Goal: Find specific page/section: Find specific page/section

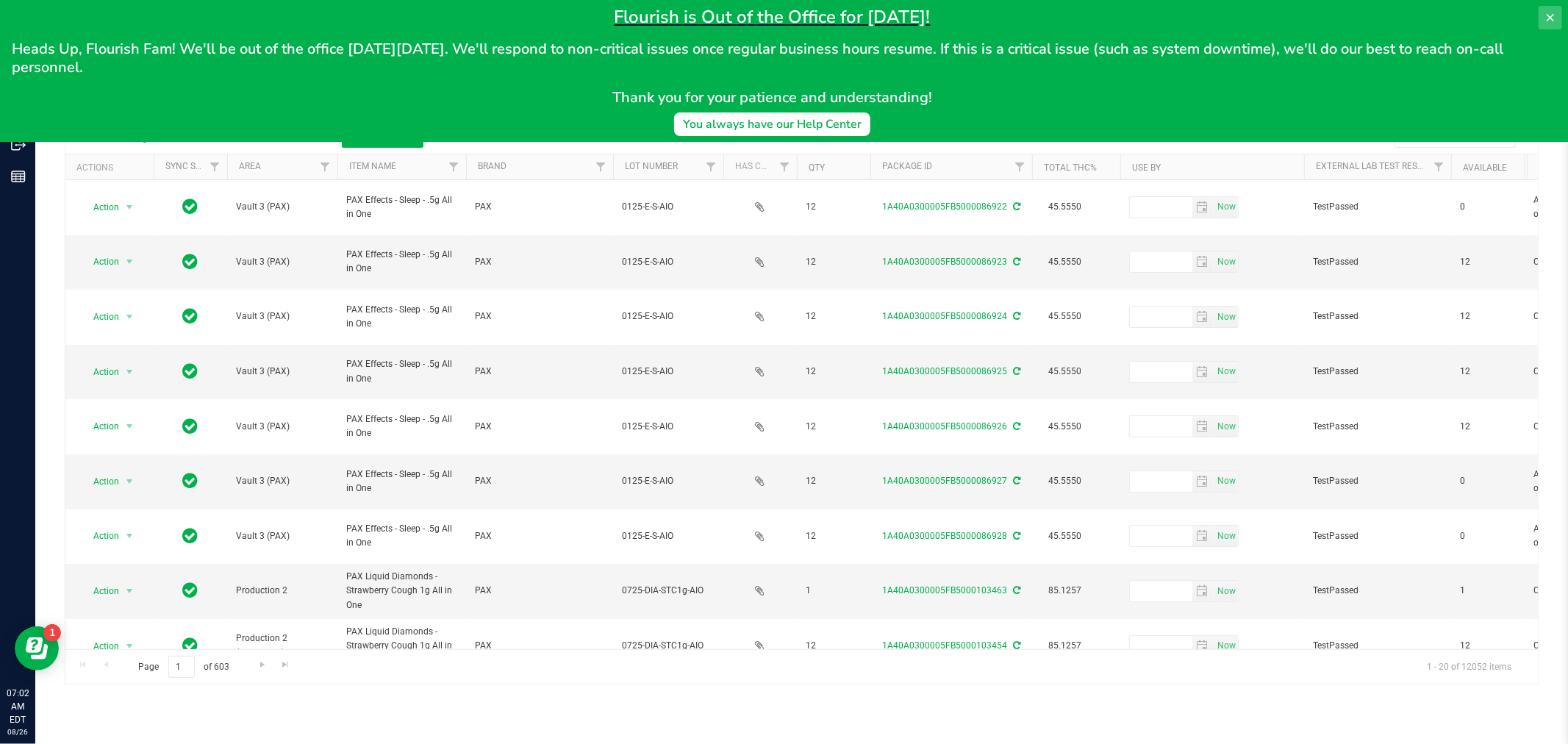
click at [1400, 20] on icon at bounding box center [1550, 18] width 12 height 12
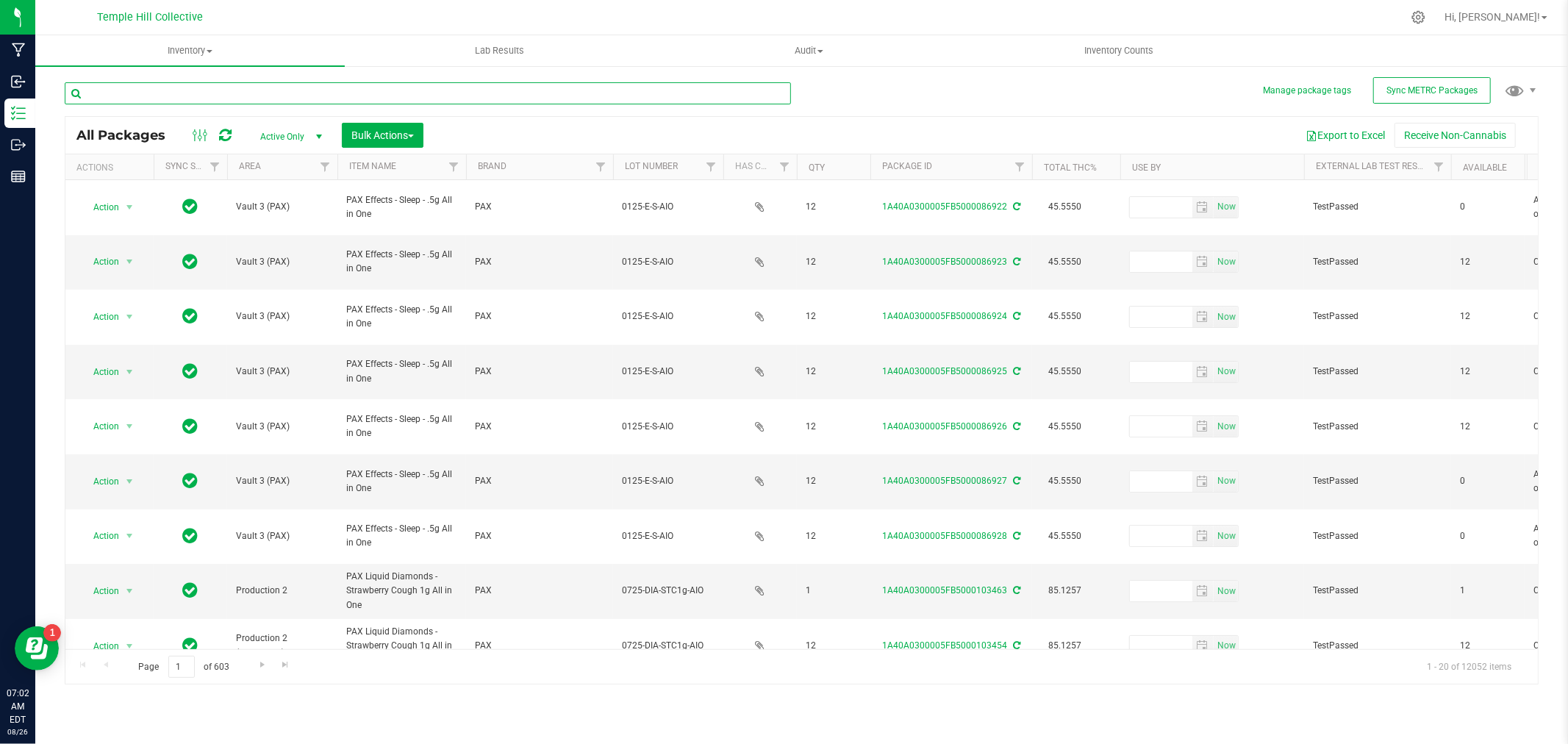
click at [344, 97] on input "text" at bounding box center [428, 94] width 726 height 22
type input "bo0825"
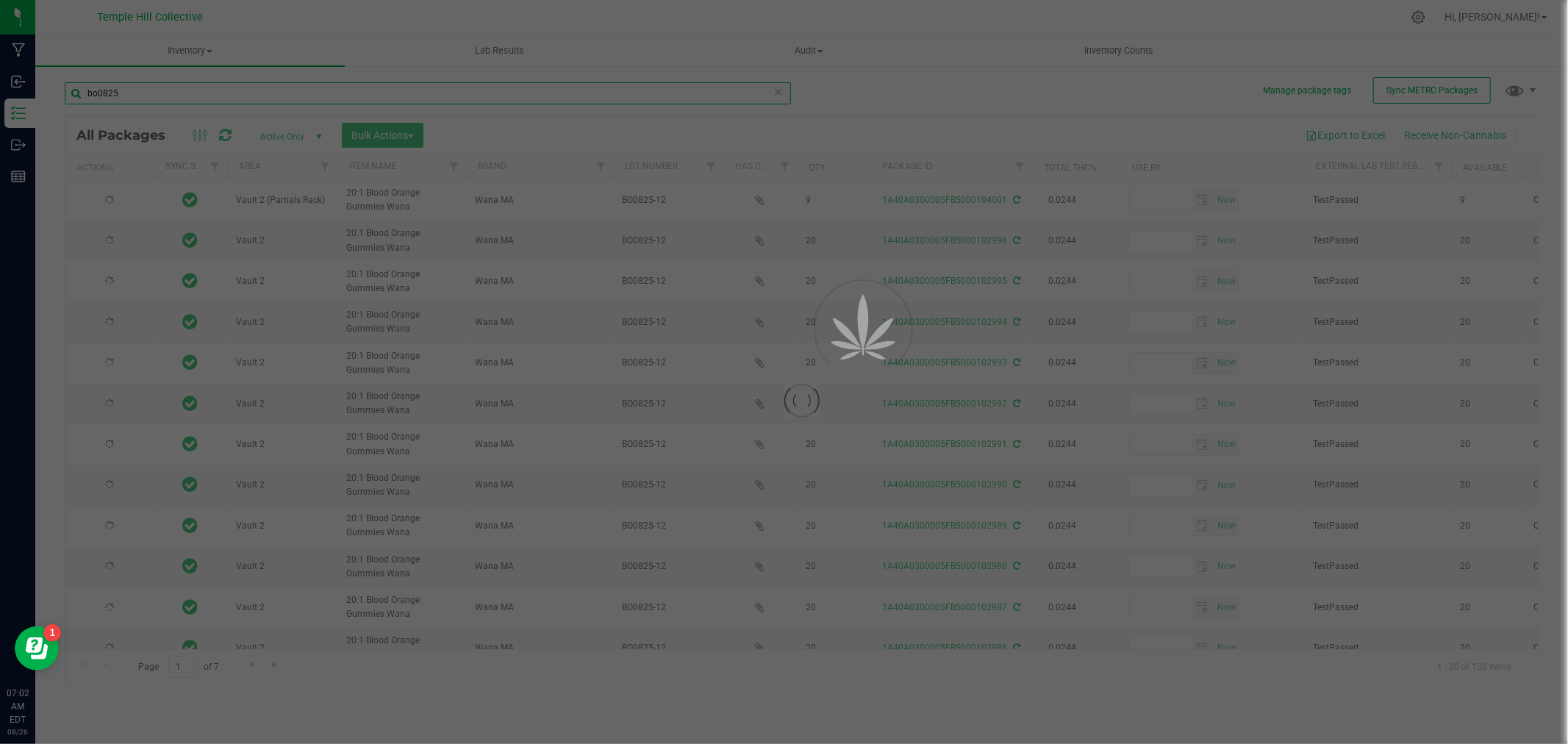
type input "[DATE]"
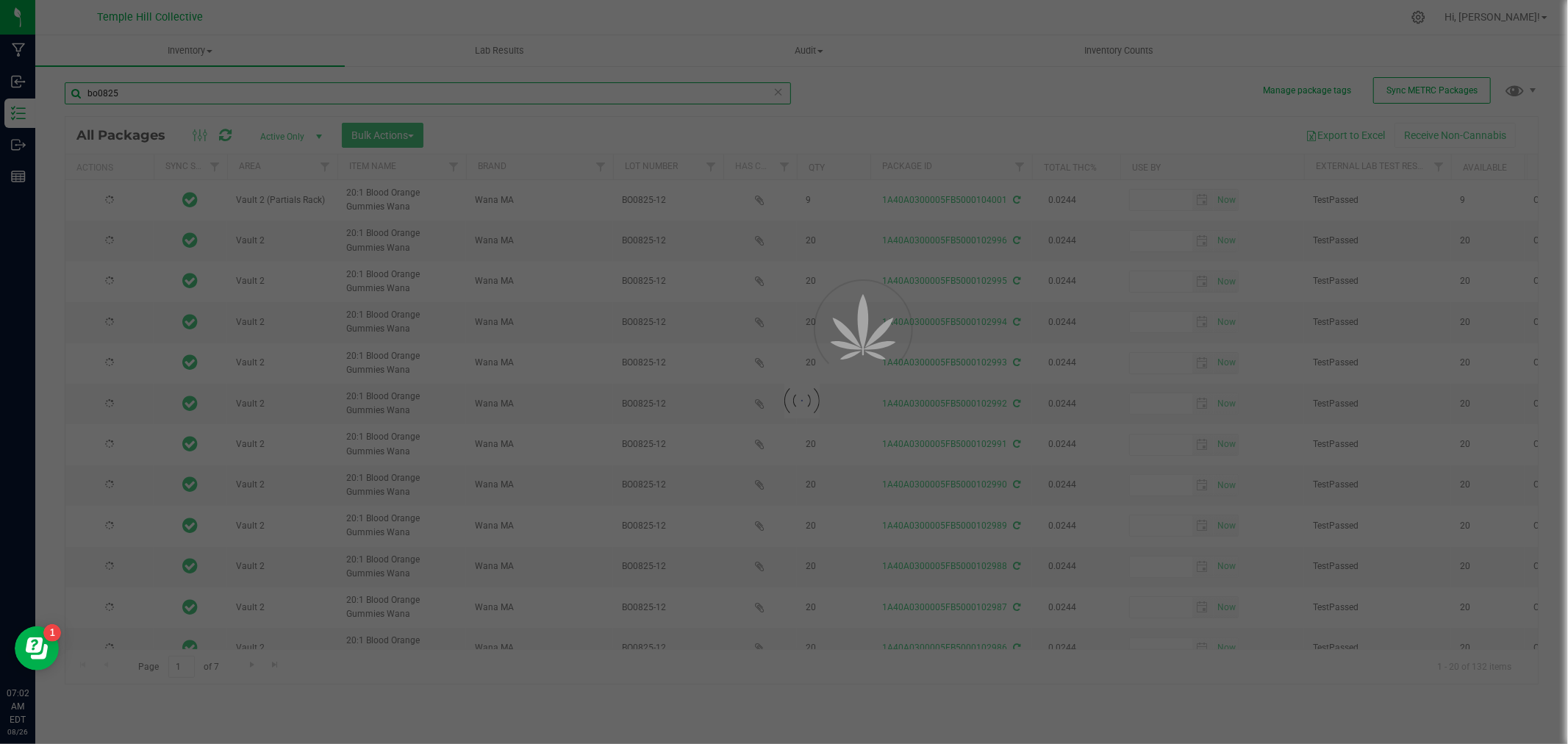
type input "[DATE]"
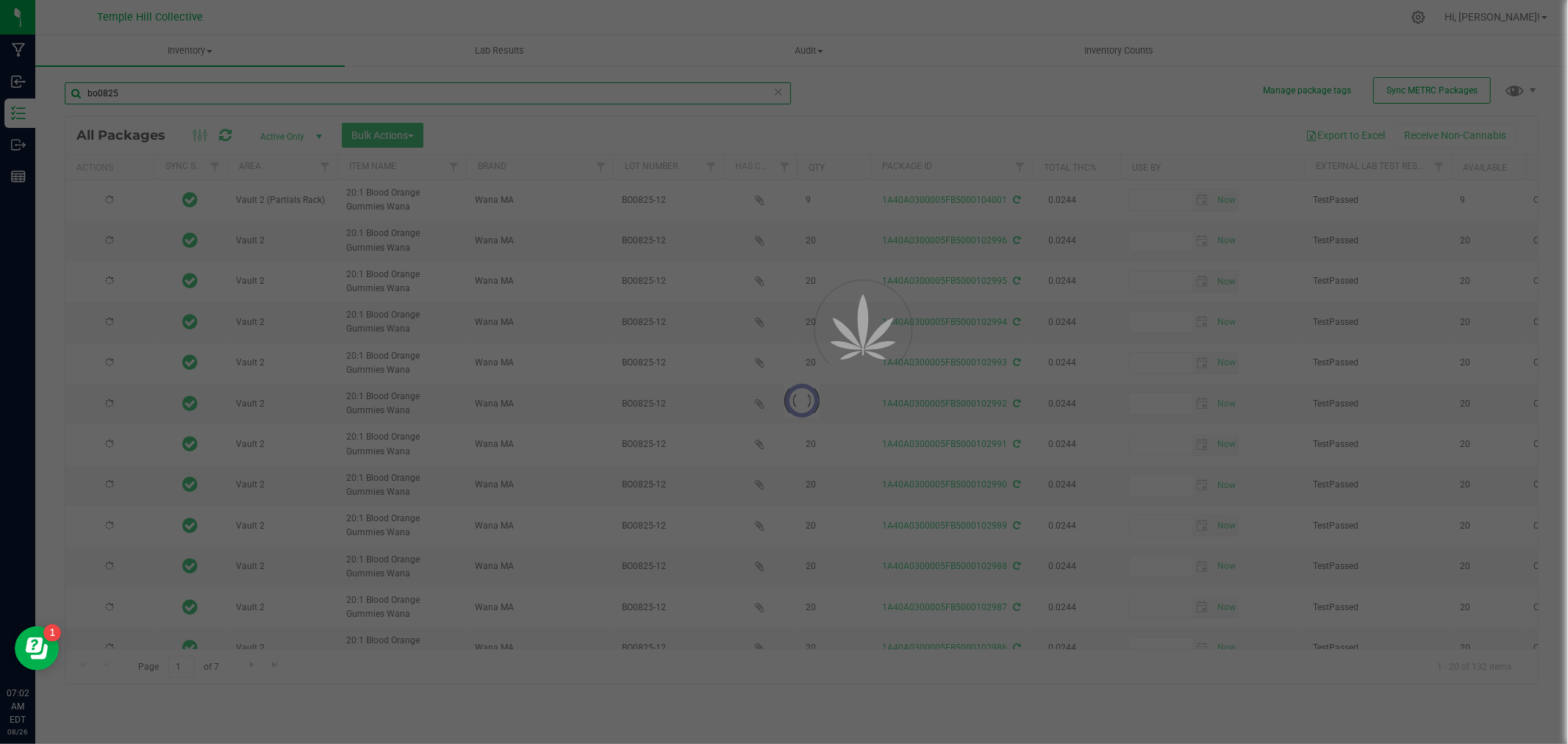
type input "[DATE]"
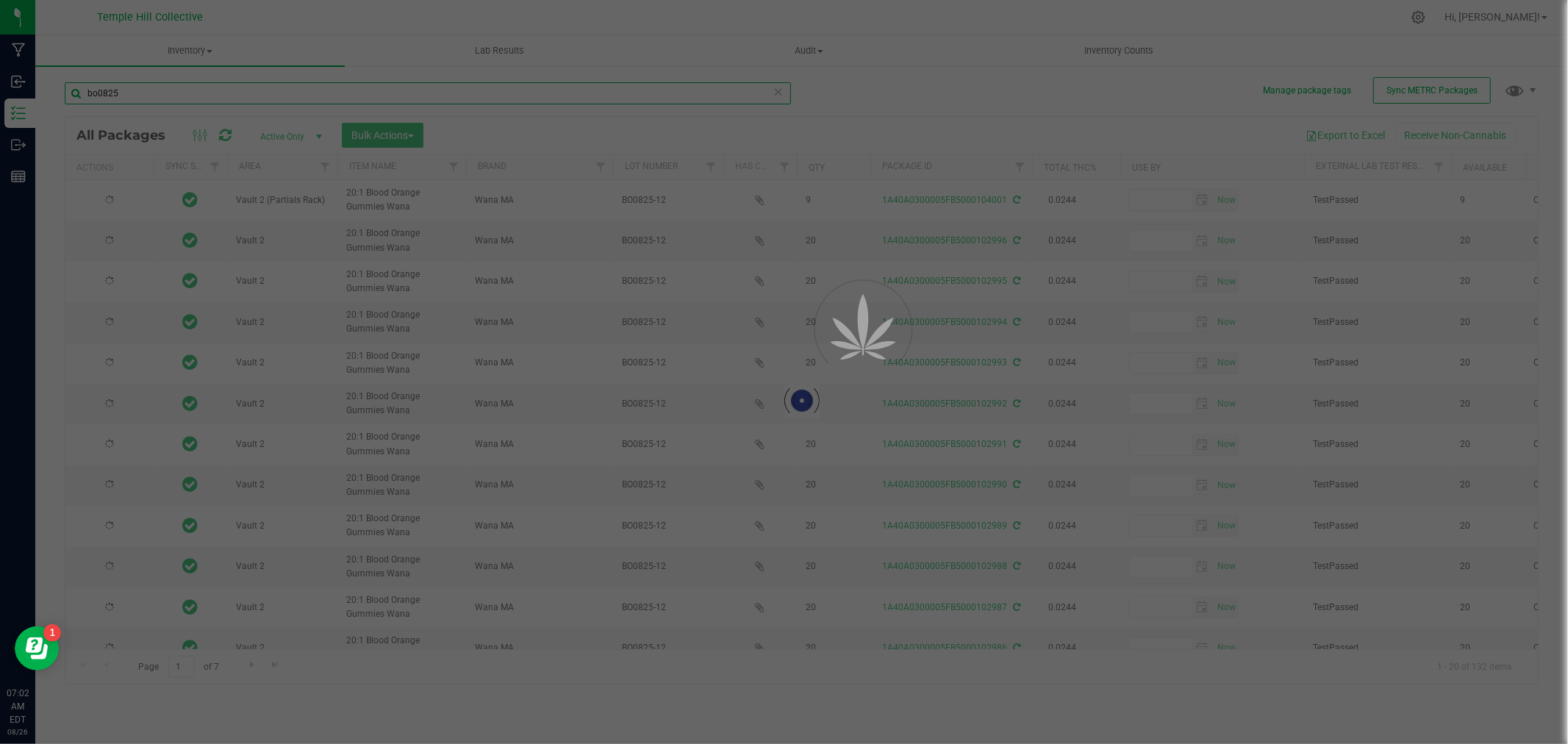
type input "[DATE]"
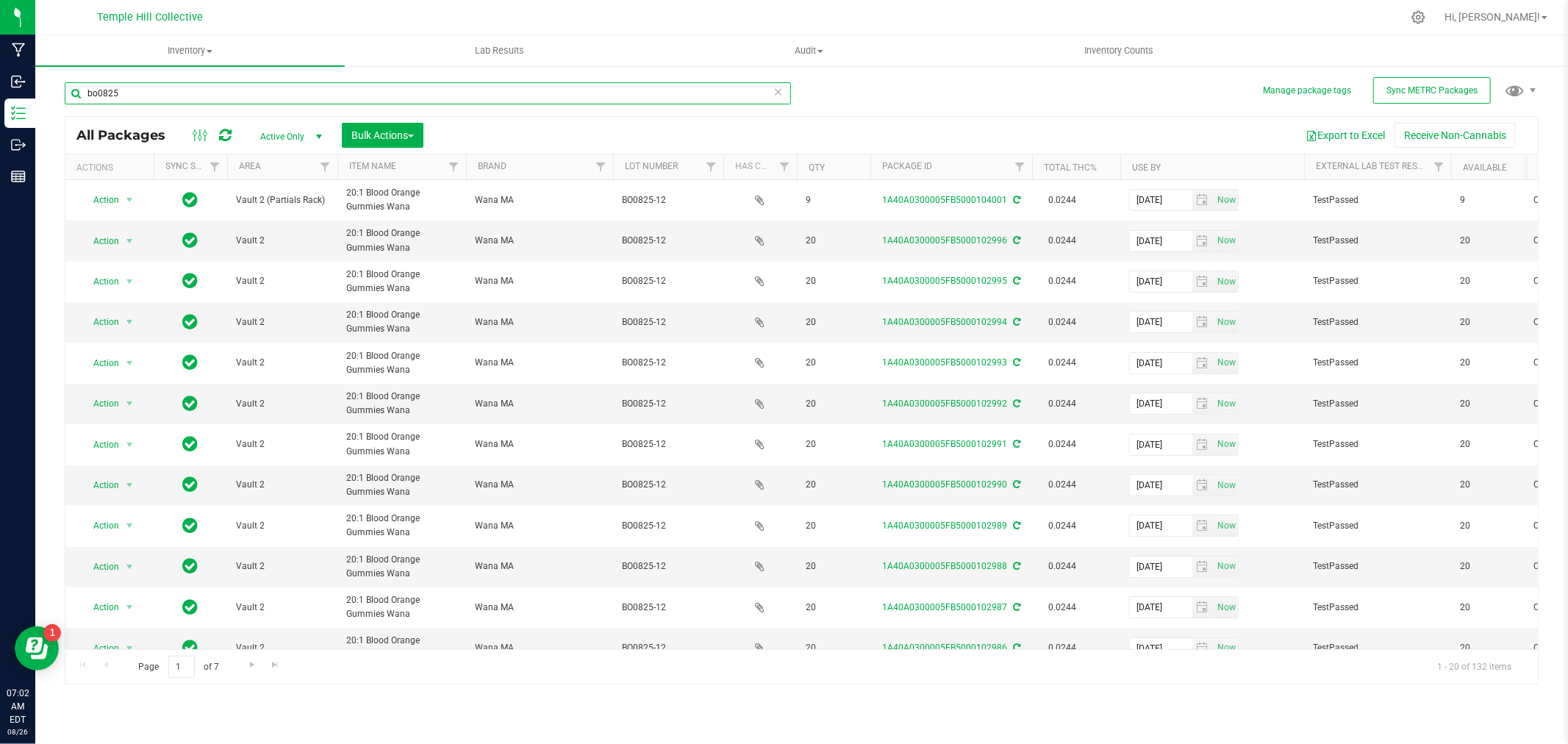
click at [784, 91] on input "bo0825" at bounding box center [428, 94] width 726 height 22
type input "bo0825"
click at [781, 92] on icon at bounding box center [778, 91] width 10 height 18
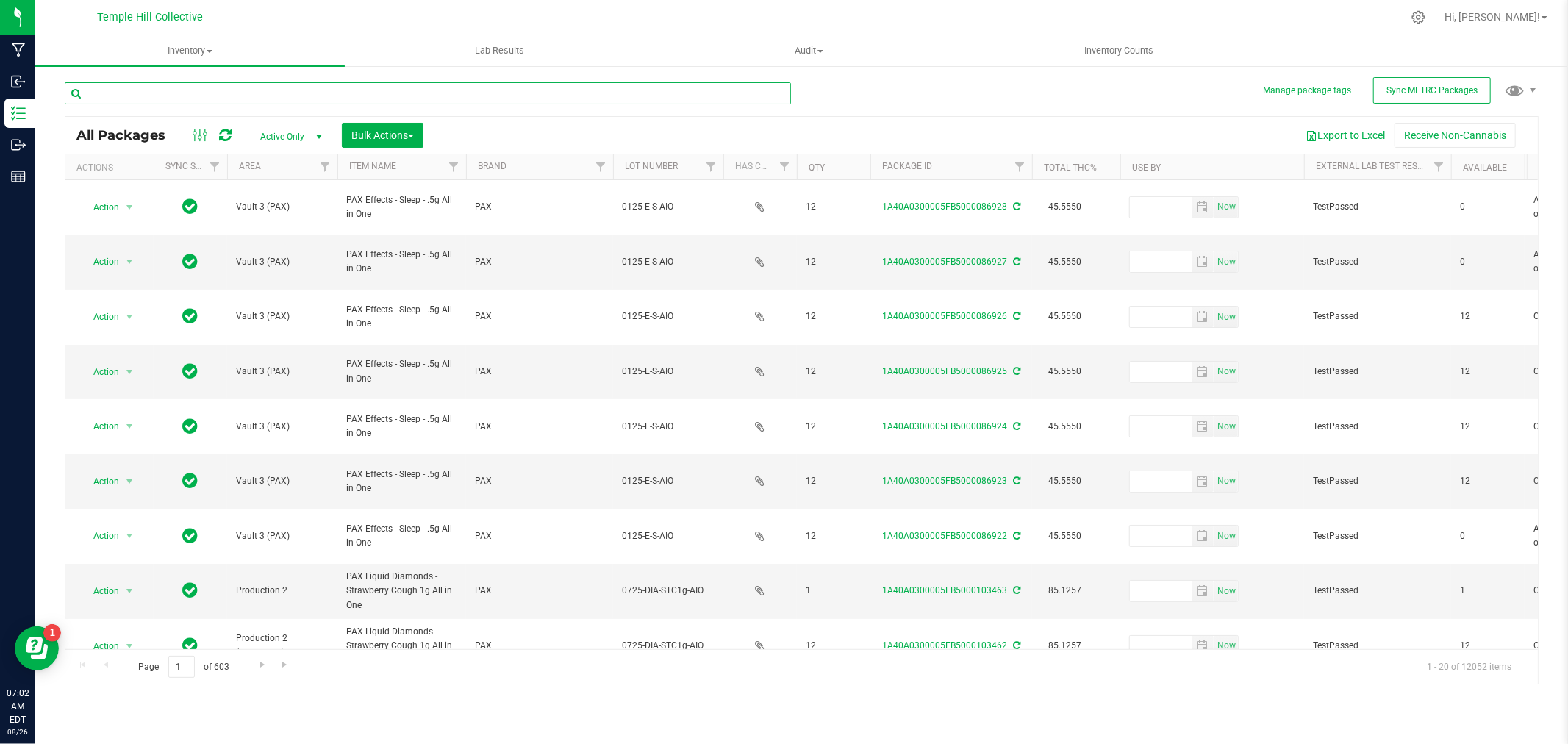
click at [487, 91] on input "text" at bounding box center [428, 94] width 726 height 22
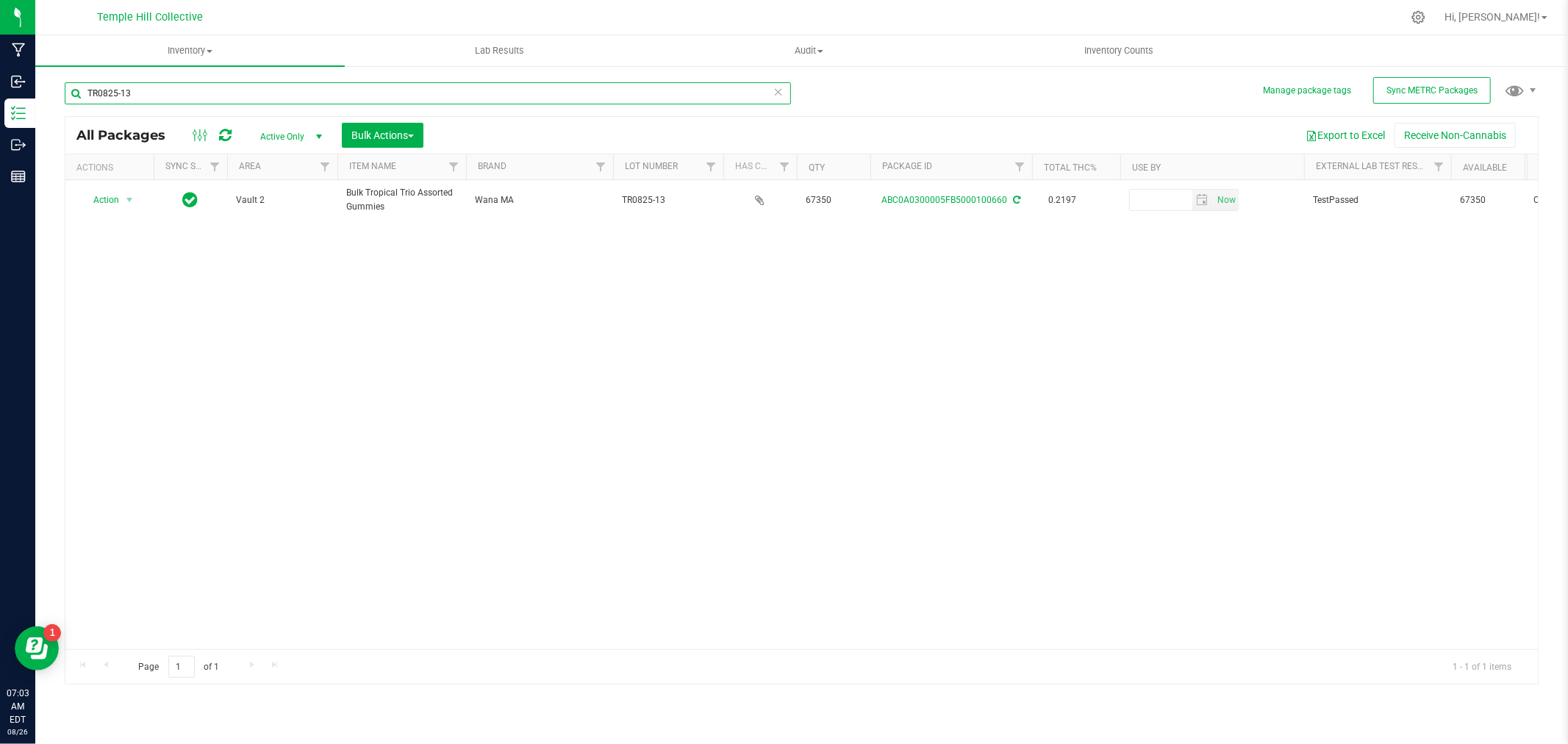
type input "TR0825-13"
click at [781, 91] on icon at bounding box center [778, 91] width 10 height 18
